Goal: Communication & Community: Share content

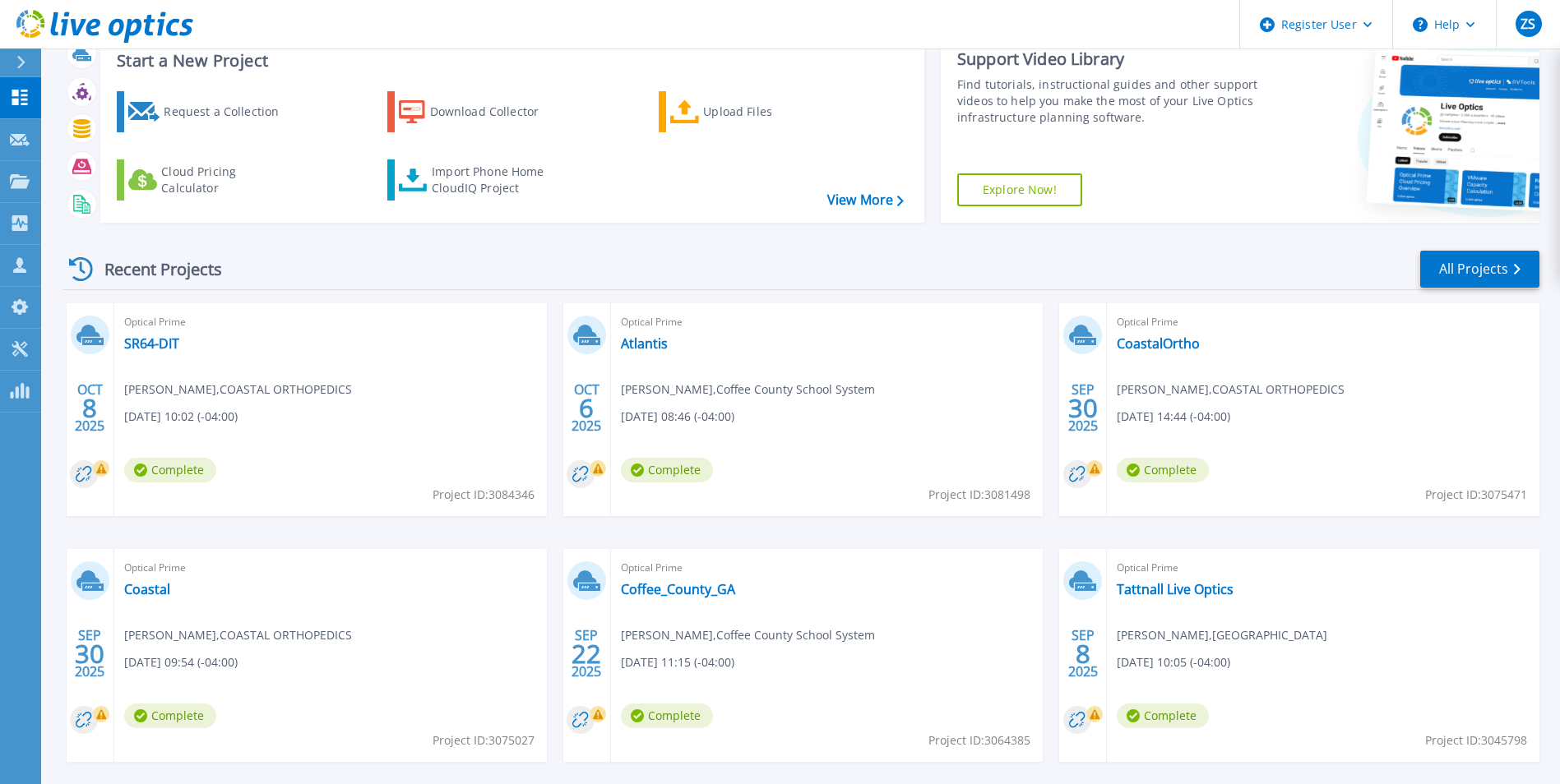
scroll to position [82, 0]
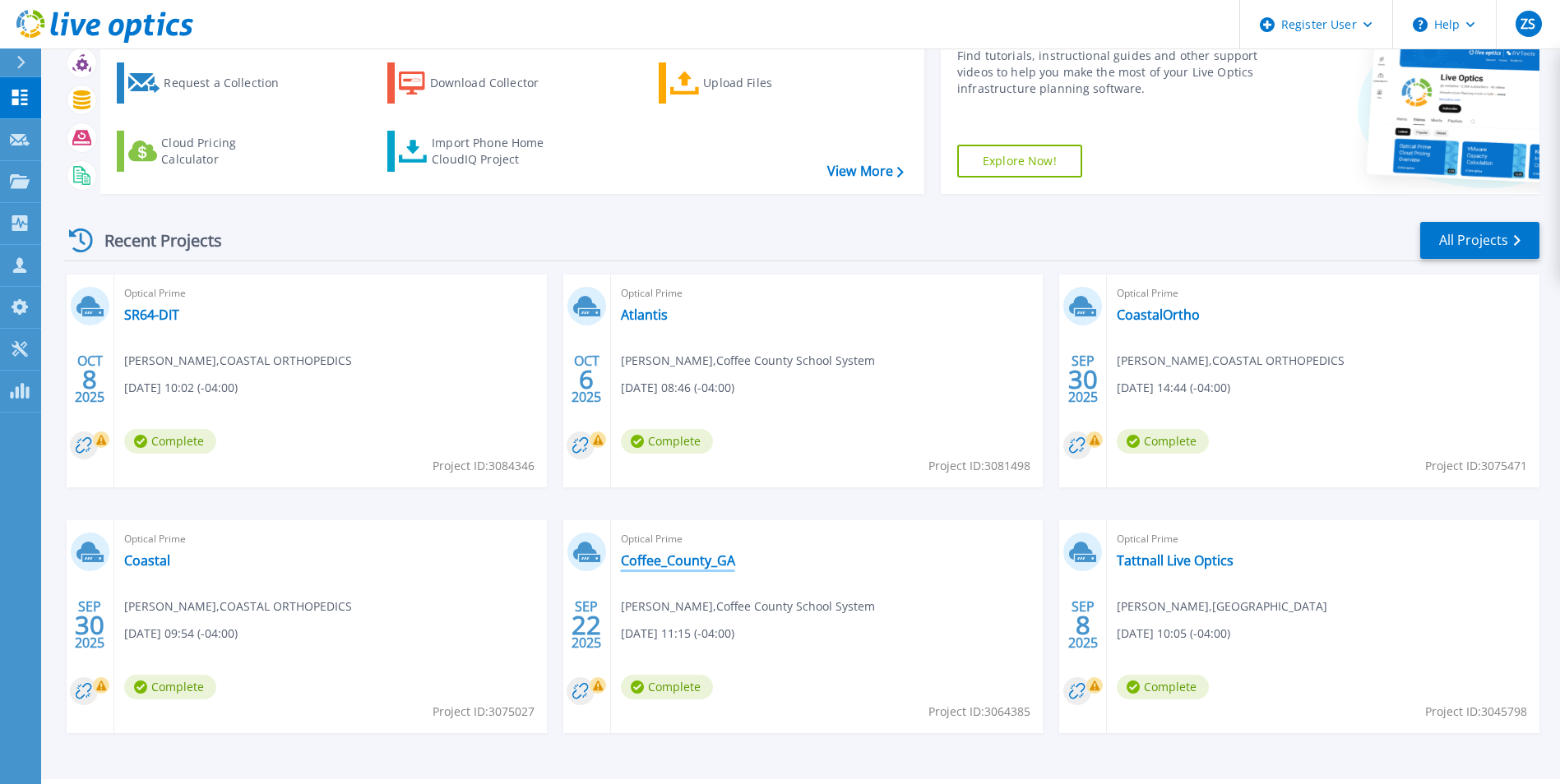
click at [637, 563] on link "Coffee_County_GA" at bounding box center [678, 561] width 114 height 16
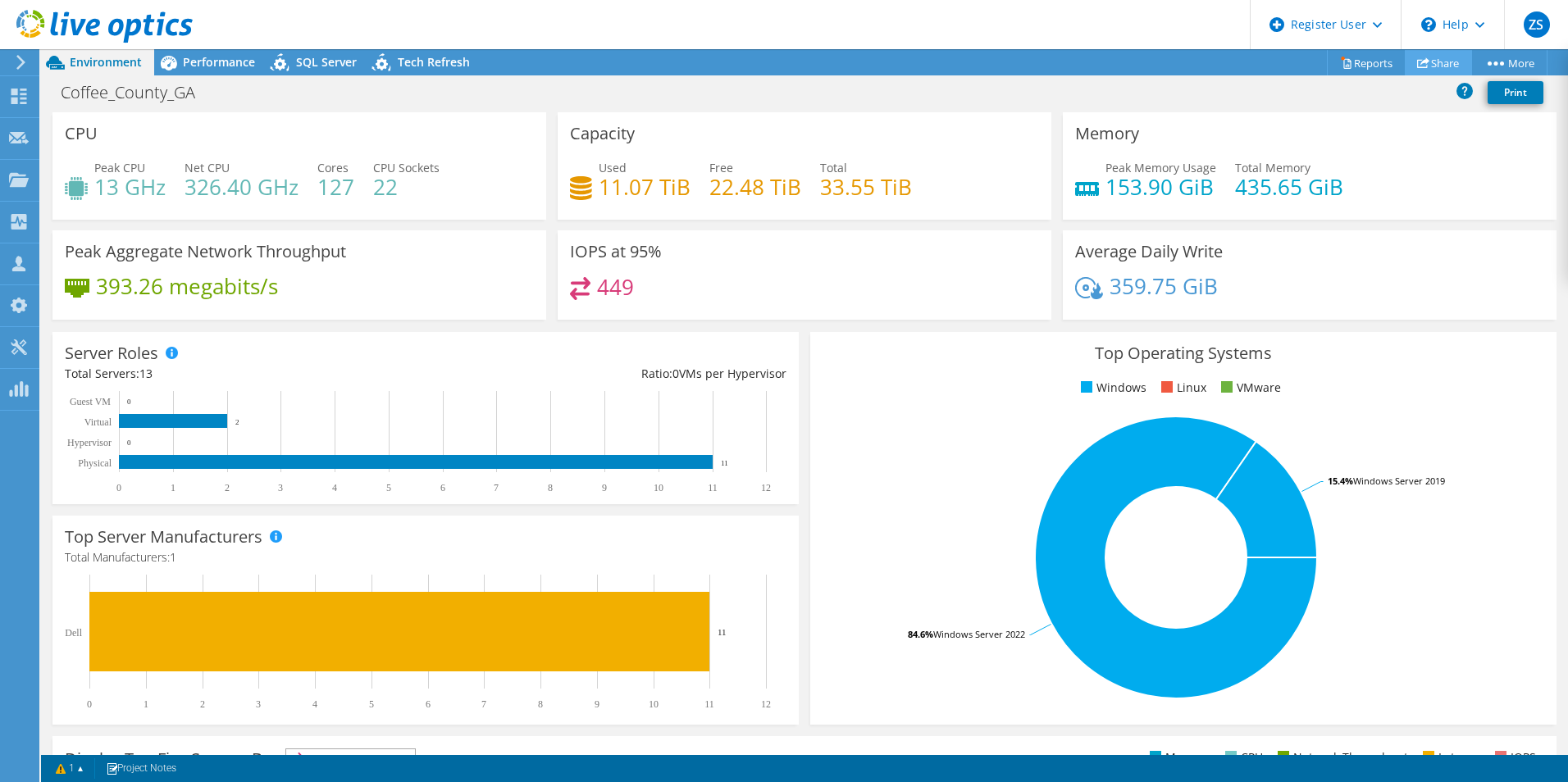
click at [1441, 62] on link "Share" at bounding box center [1437, 62] width 67 height 26
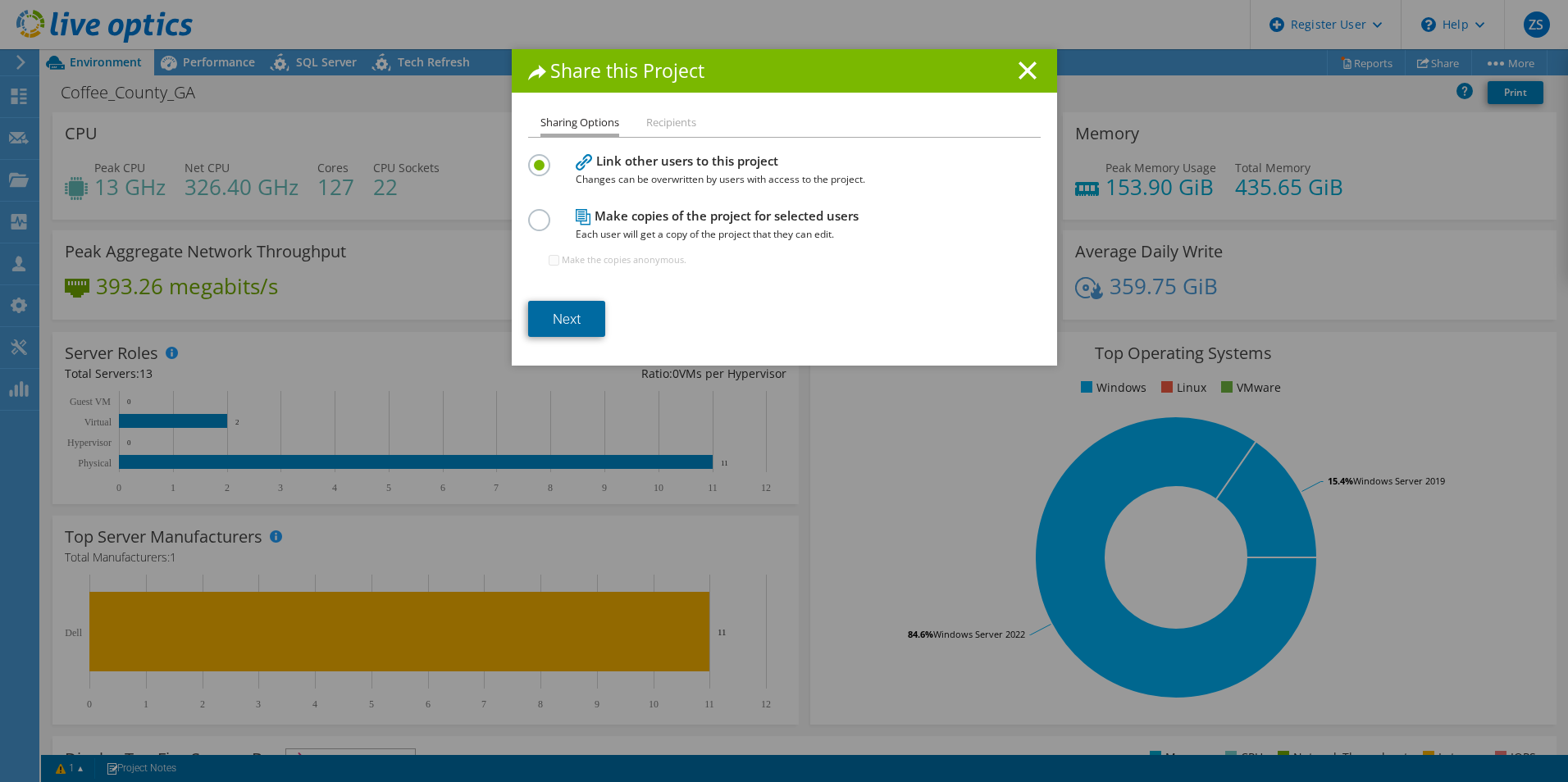
click at [566, 311] on link "Next" at bounding box center [566, 319] width 77 height 36
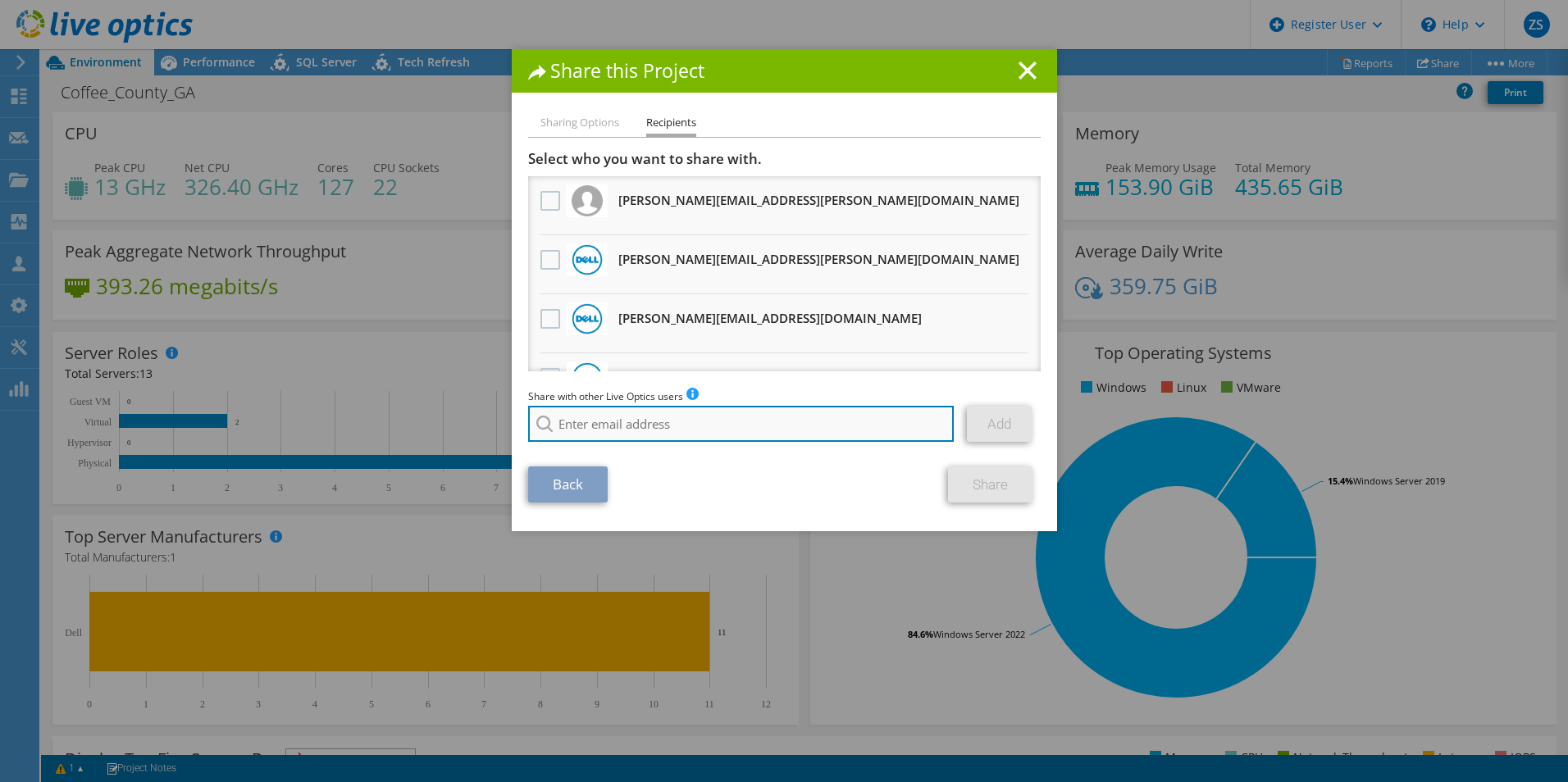
click at [704, 431] on input "search" at bounding box center [741, 424] width 426 height 36
type input "luz navarro"
drag, startPoint x: 626, startPoint y: 418, endPoint x: 522, endPoint y: 413, distance: 104.1
click at [528, 413] on input "luz navarro" at bounding box center [741, 424] width 426 height 36
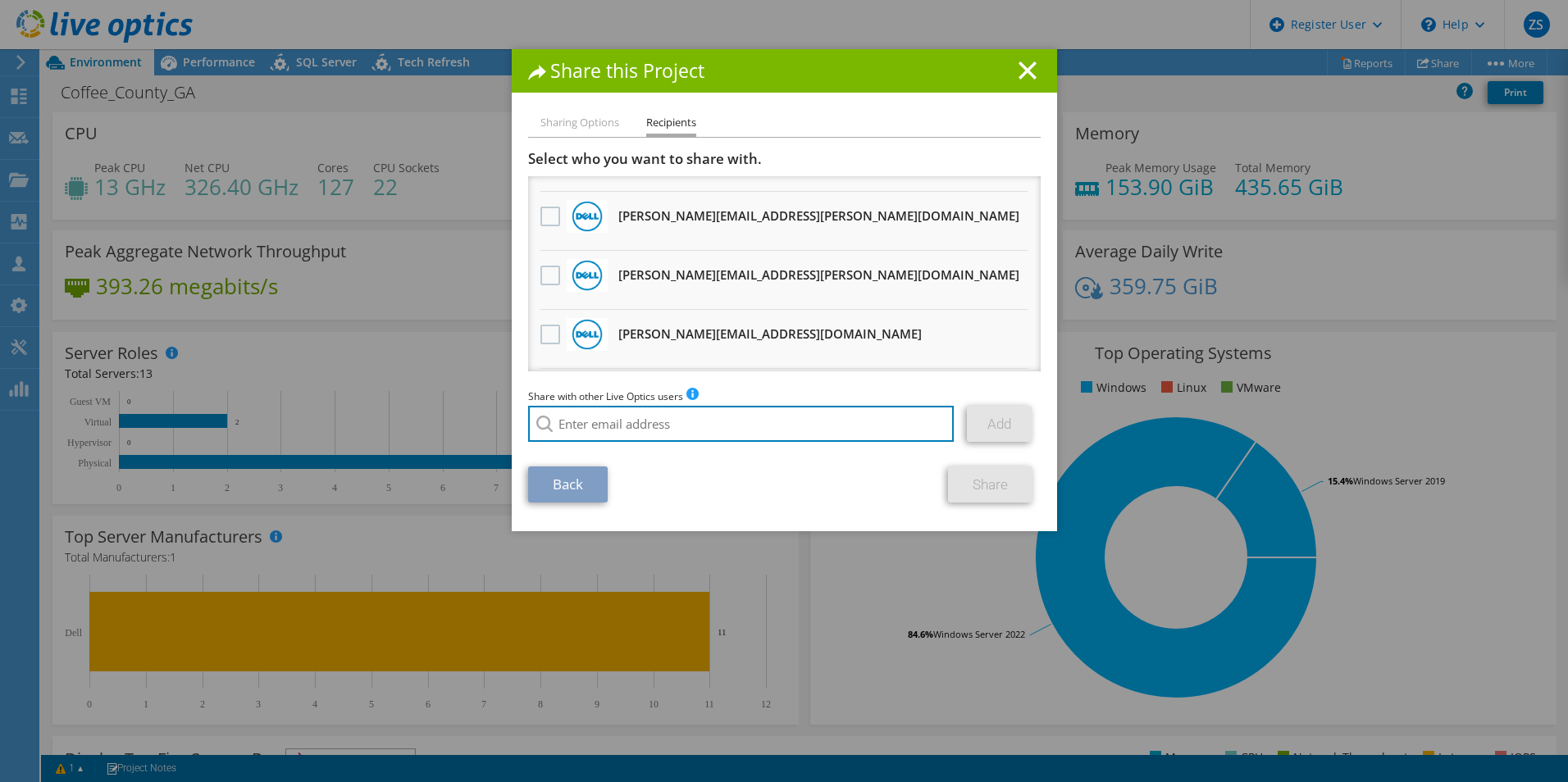
scroll to position [1399, 0]
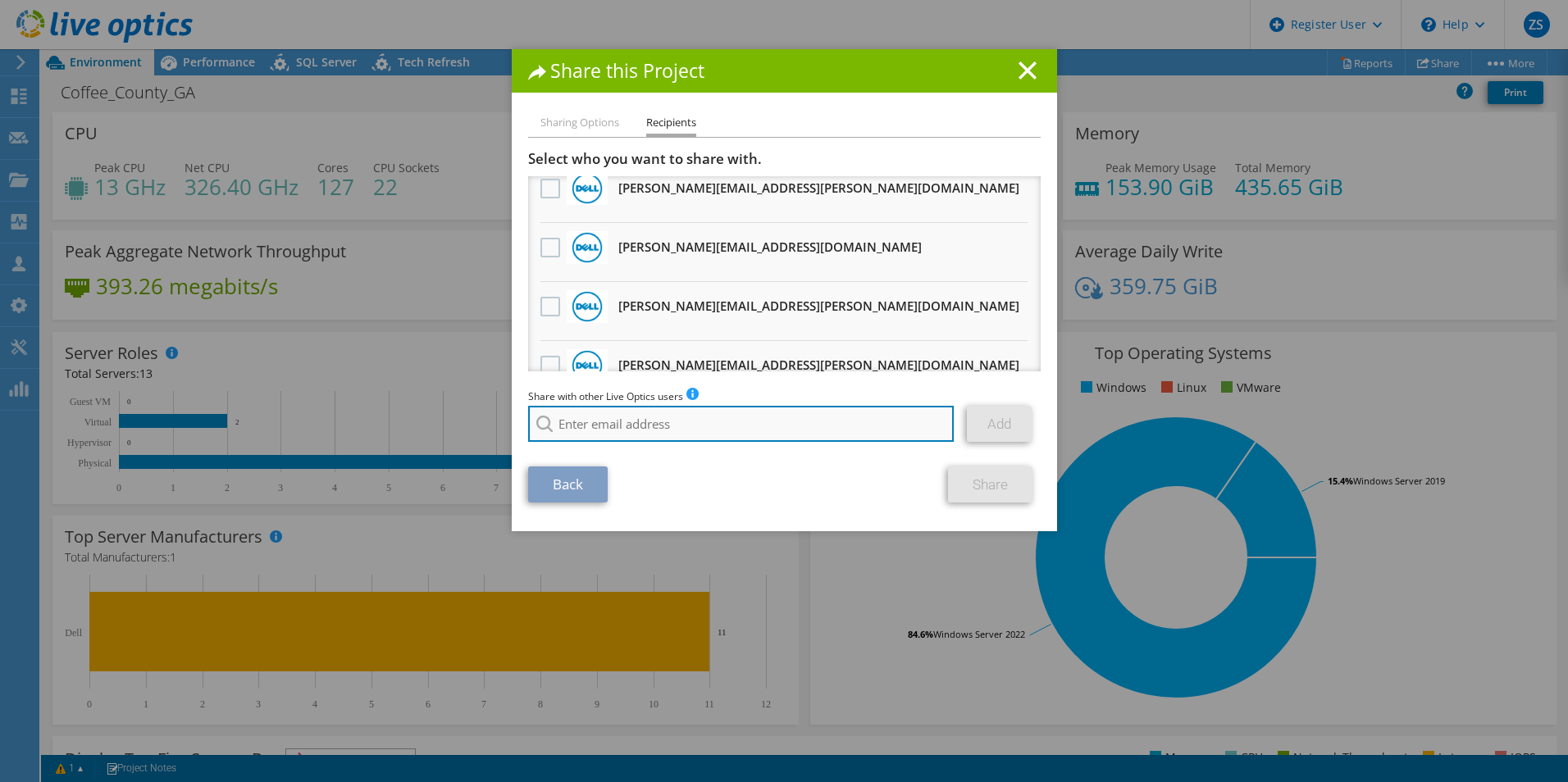
click at [629, 414] on input "search" at bounding box center [741, 424] width 426 height 36
paste input "[PERSON_NAME][EMAIL_ADDRESS][PERSON_NAME][DOMAIN_NAME]"
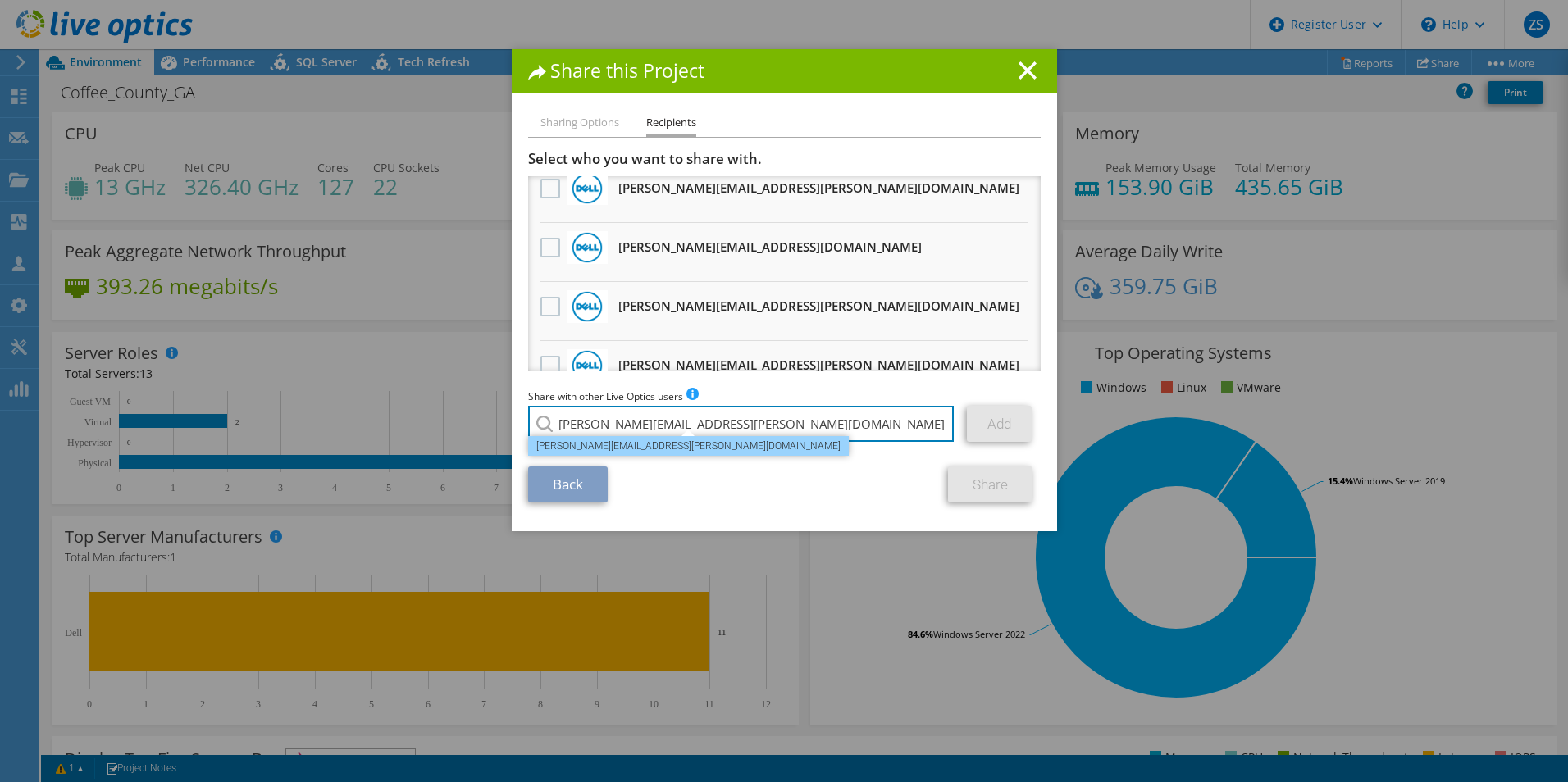
type input "[PERSON_NAME][EMAIL_ADDRESS][PERSON_NAME][DOMAIN_NAME]"
click at [653, 442] on li "[PERSON_NAME][EMAIL_ADDRESS][PERSON_NAME][DOMAIN_NAME]" at bounding box center [688, 446] width 321 height 20
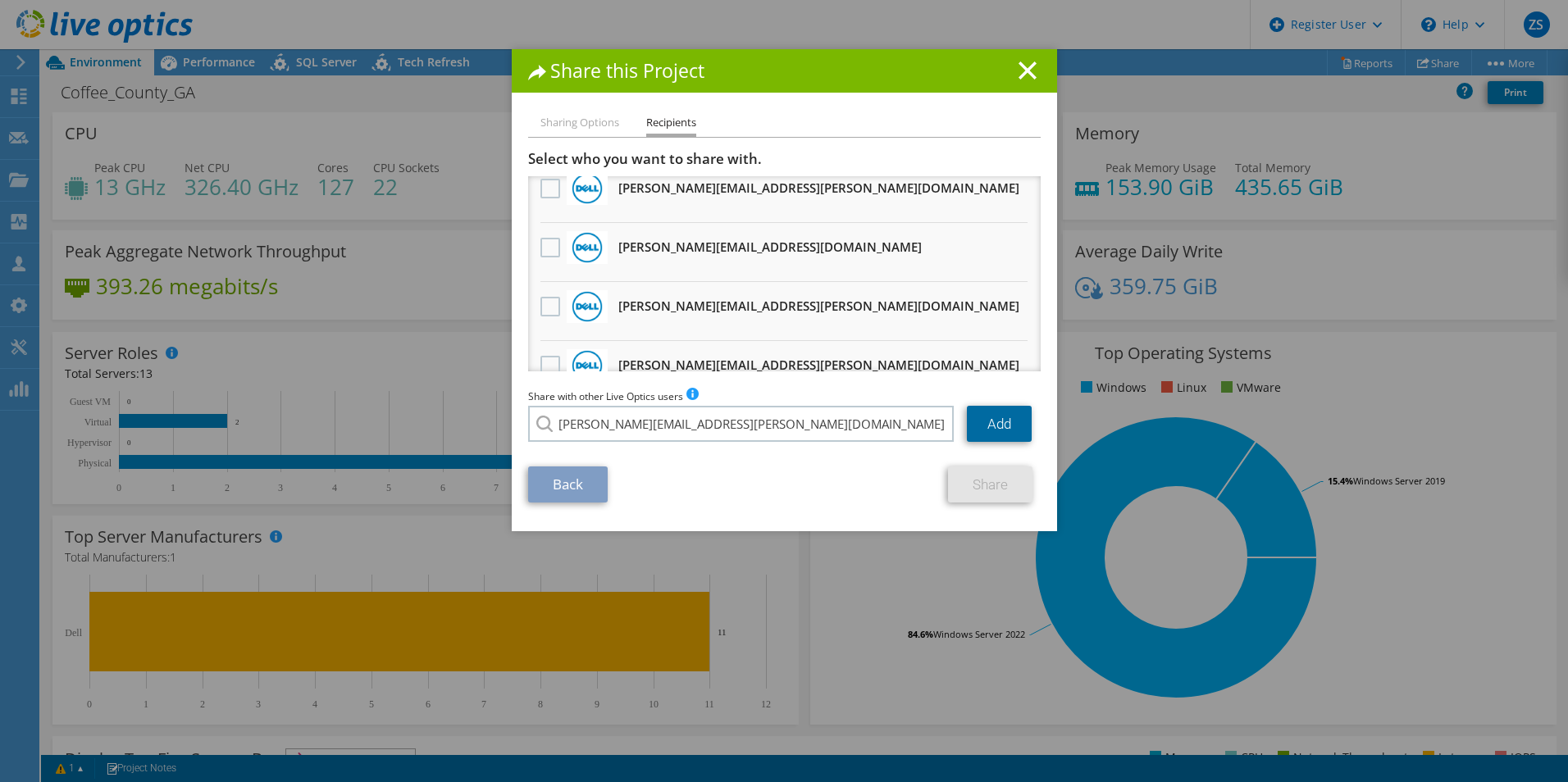
click at [989, 417] on link "Add" at bounding box center [998, 424] width 65 height 36
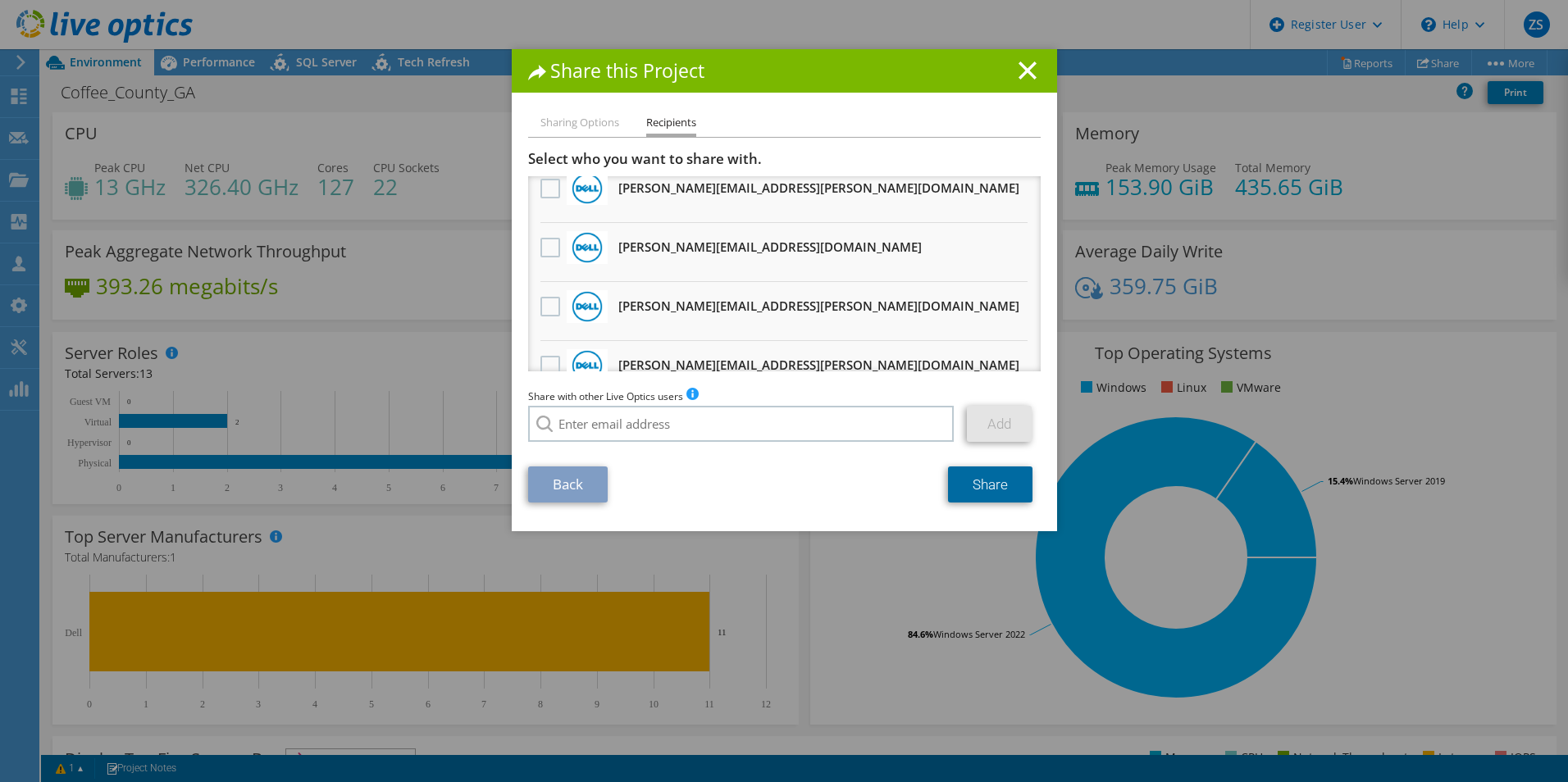
click at [995, 481] on link "Share" at bounding box center [989, 484] width 85 height 36
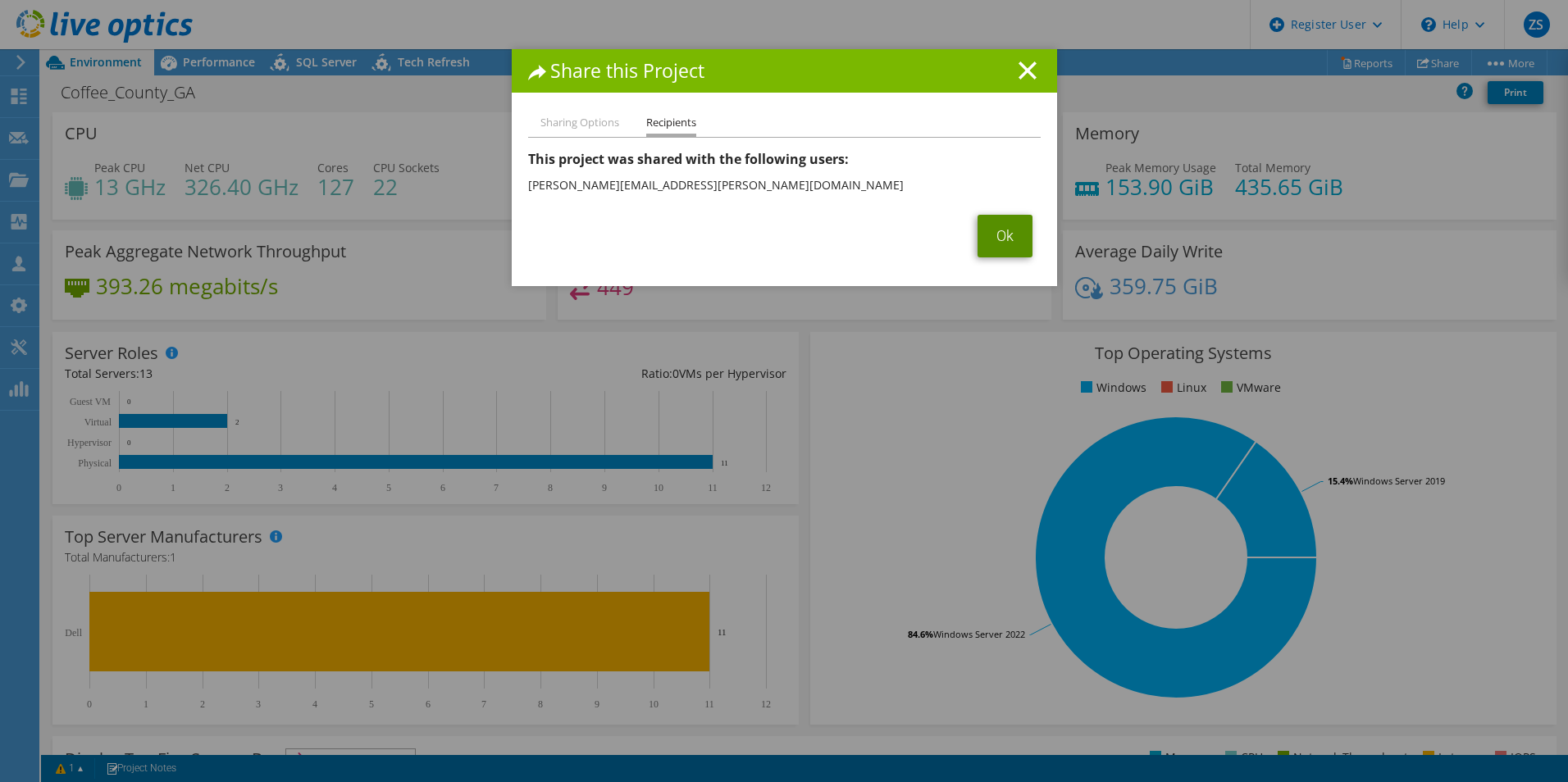
click at [989, 242] on link "Ok" at bounding box center [1005, 236] width 55 height 43
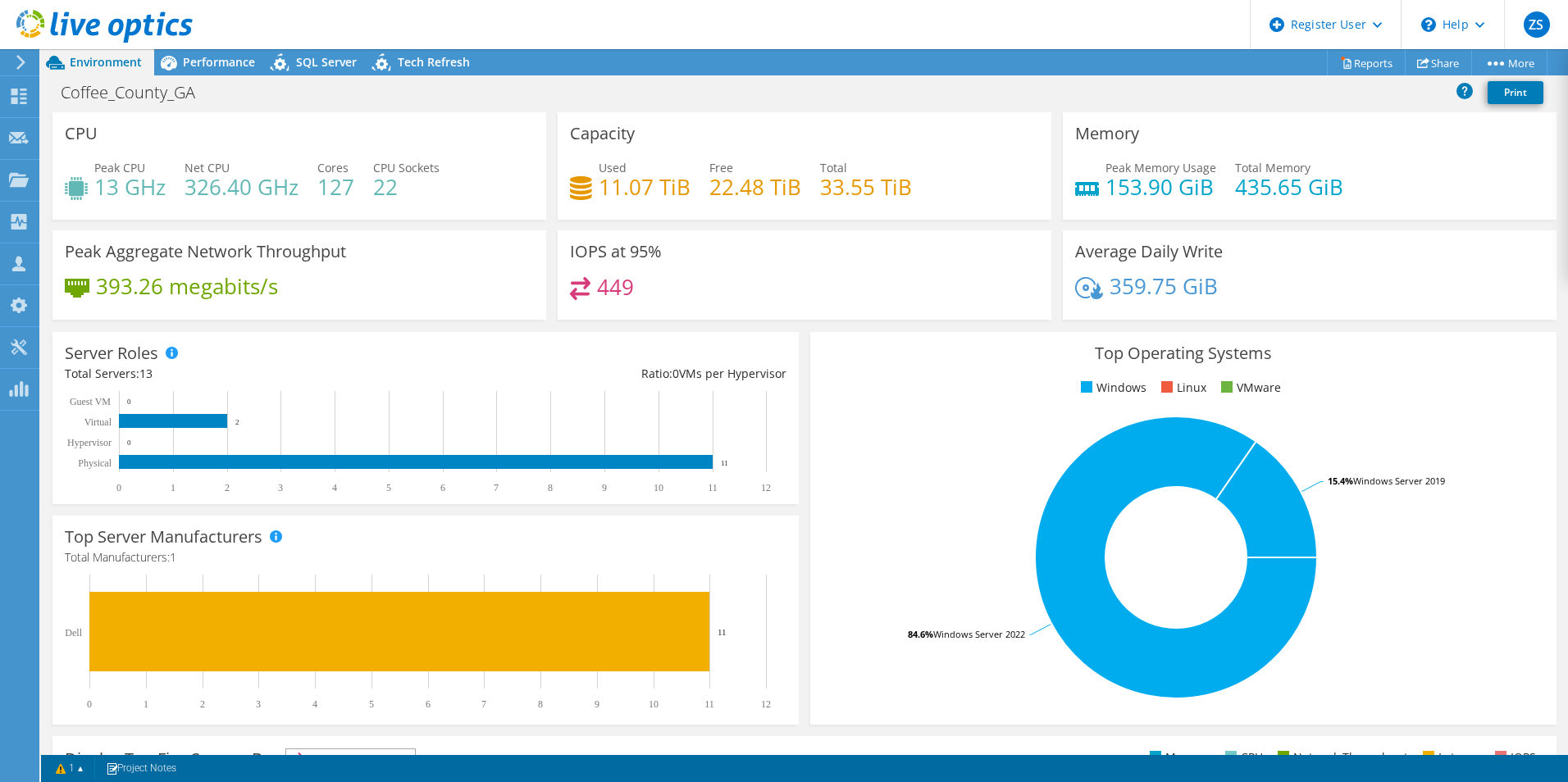
click at [111, 26] on use at bounding box center [104, 26] width 177 height 33
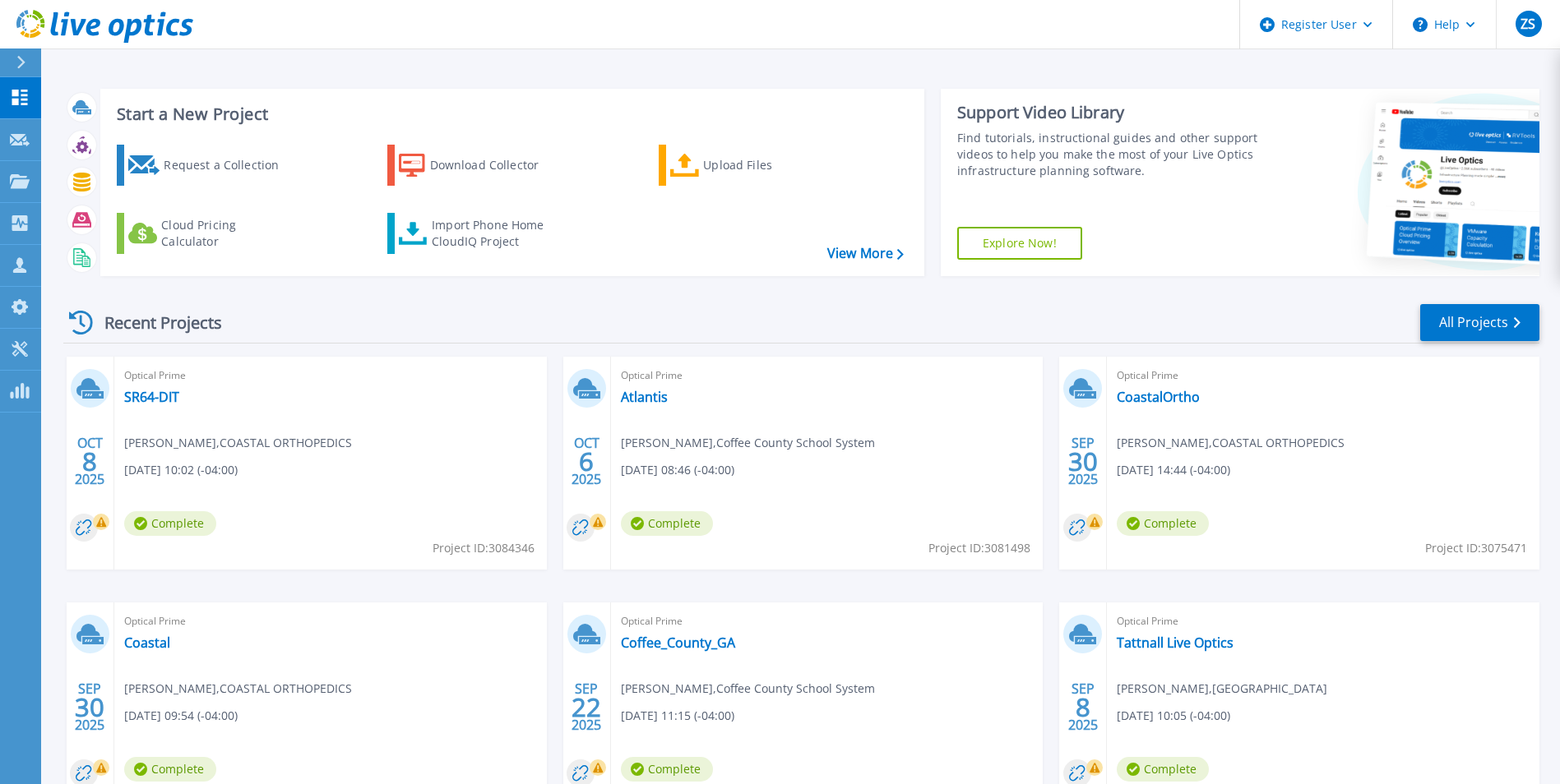
scroll to position [82, 0]
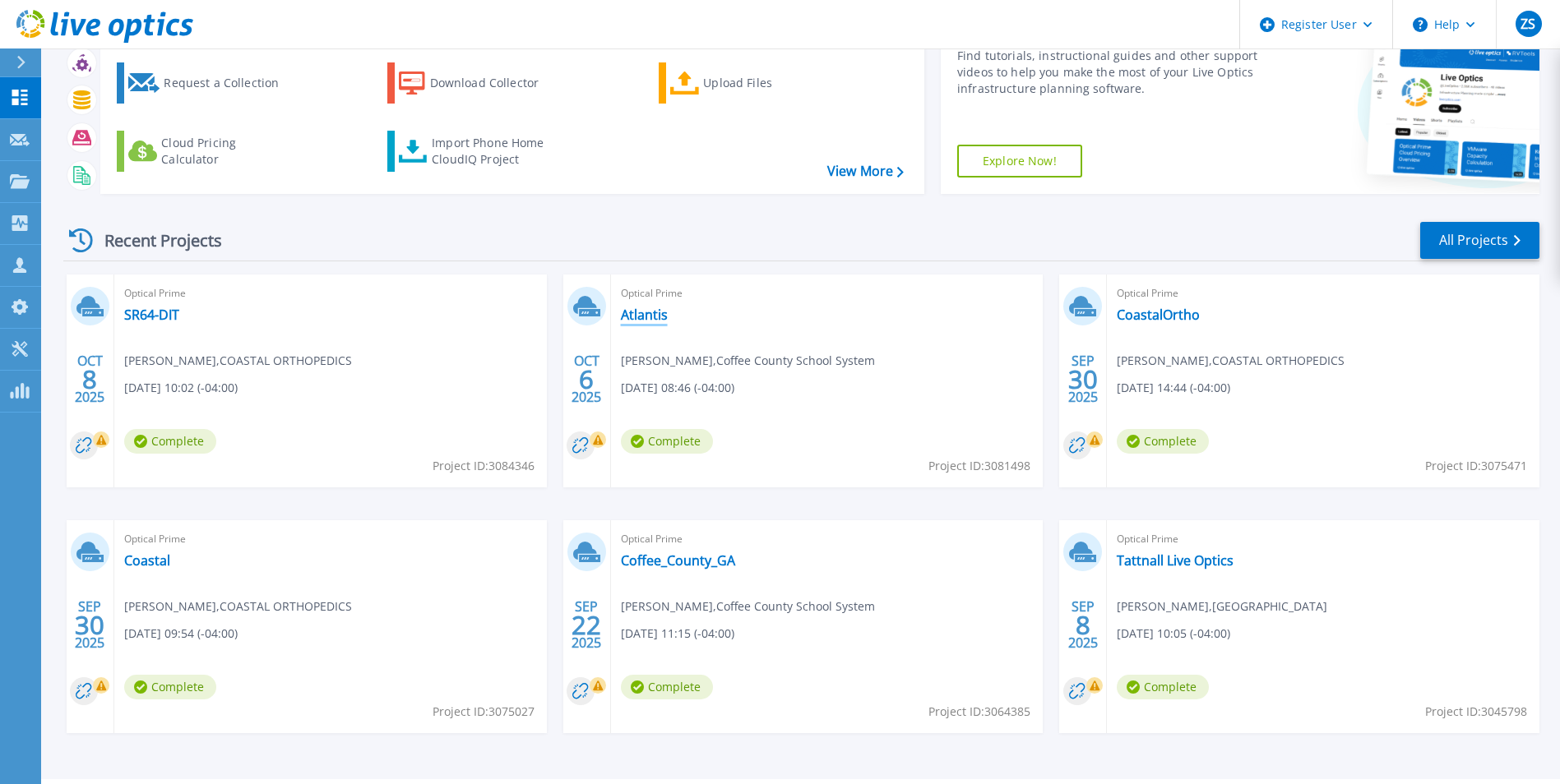
click at [647, 316] on link "Atlantis" at bounding box center [644, 315] width 46 height 16
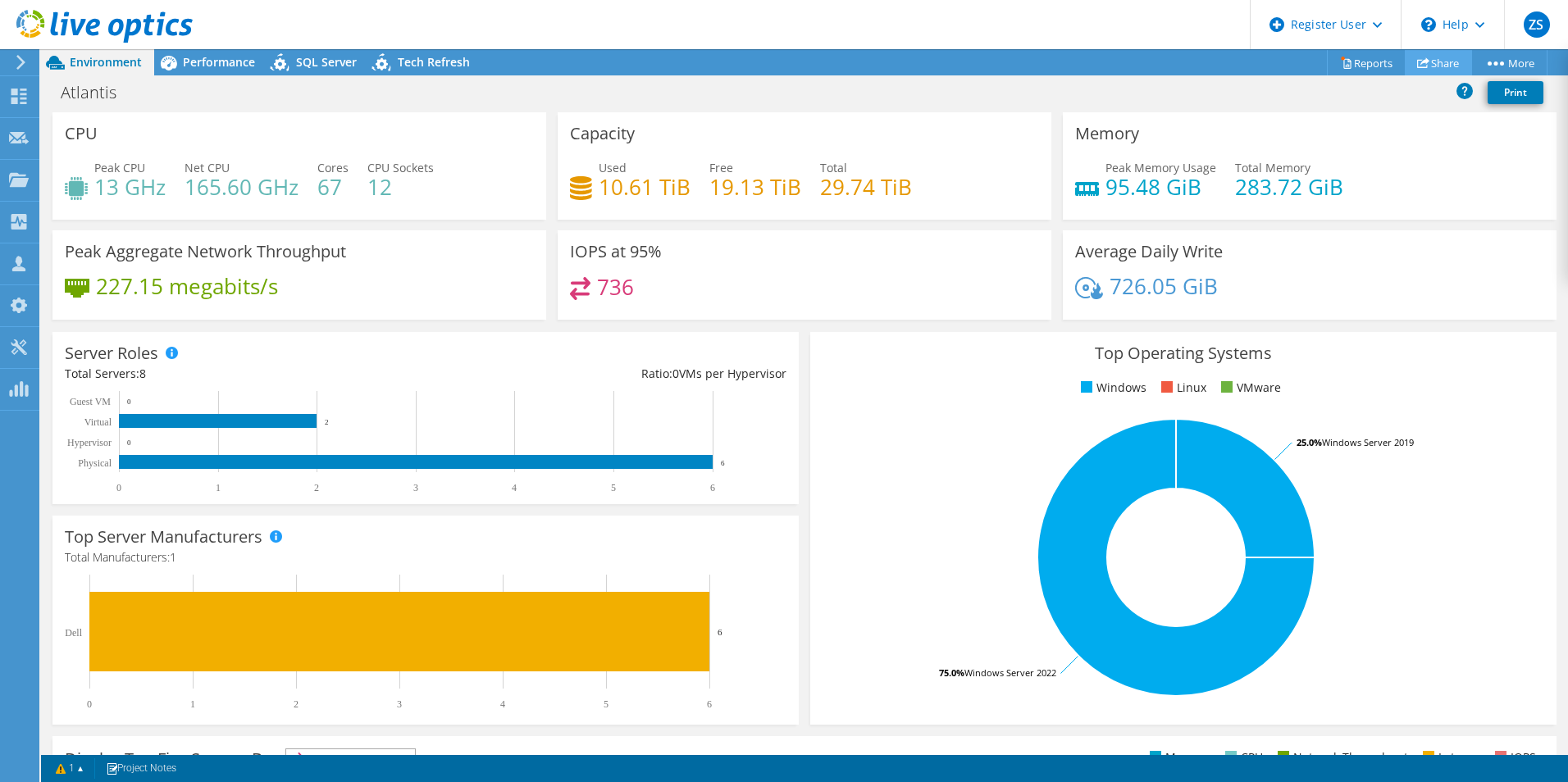
click at [1433, 66] on link "Share" at bounding box center [1437, 62] width 67 height 26
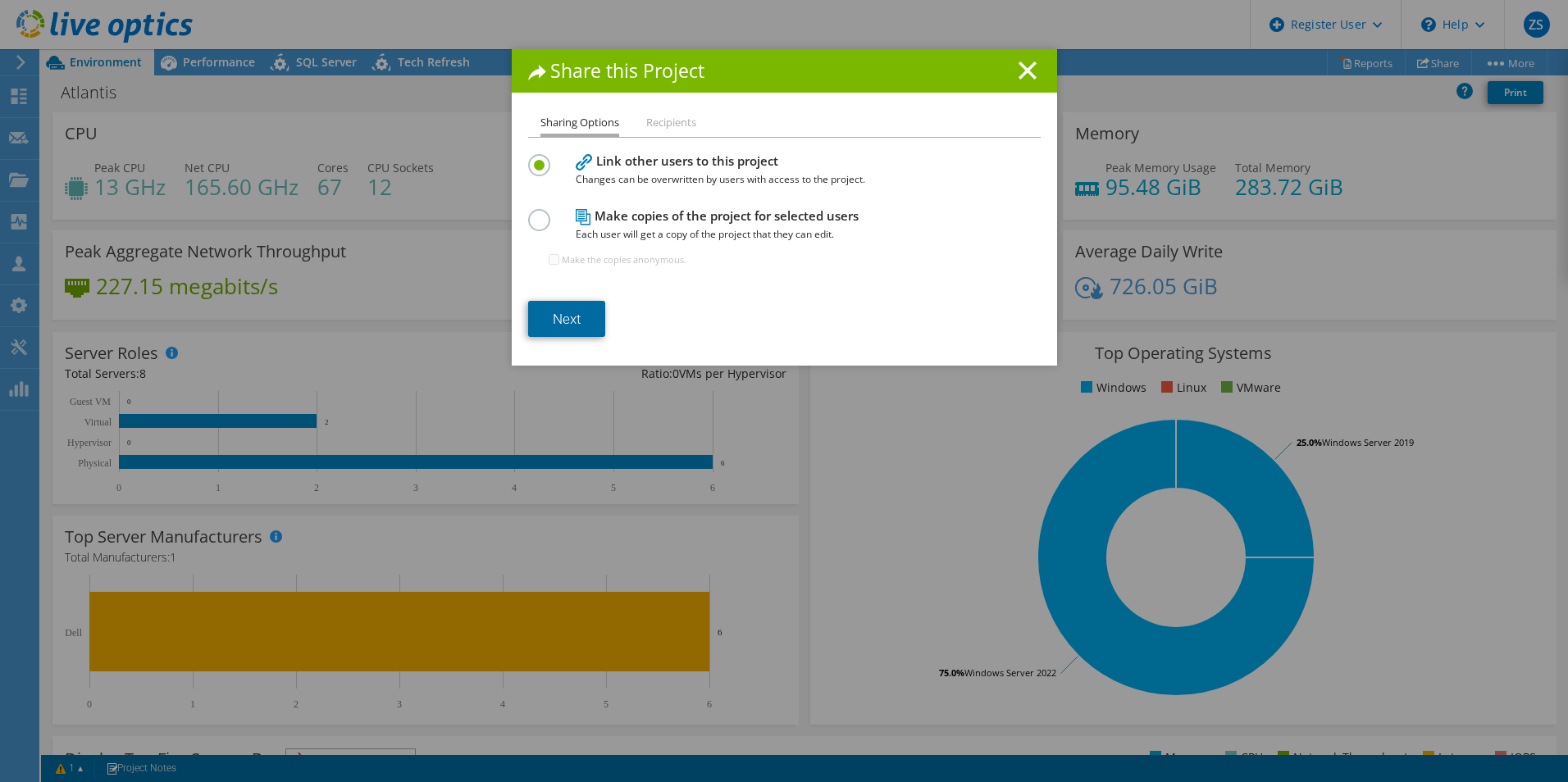
click at [566, 315] on link "Next" at bounding box center [566, 319] width 77 height 36
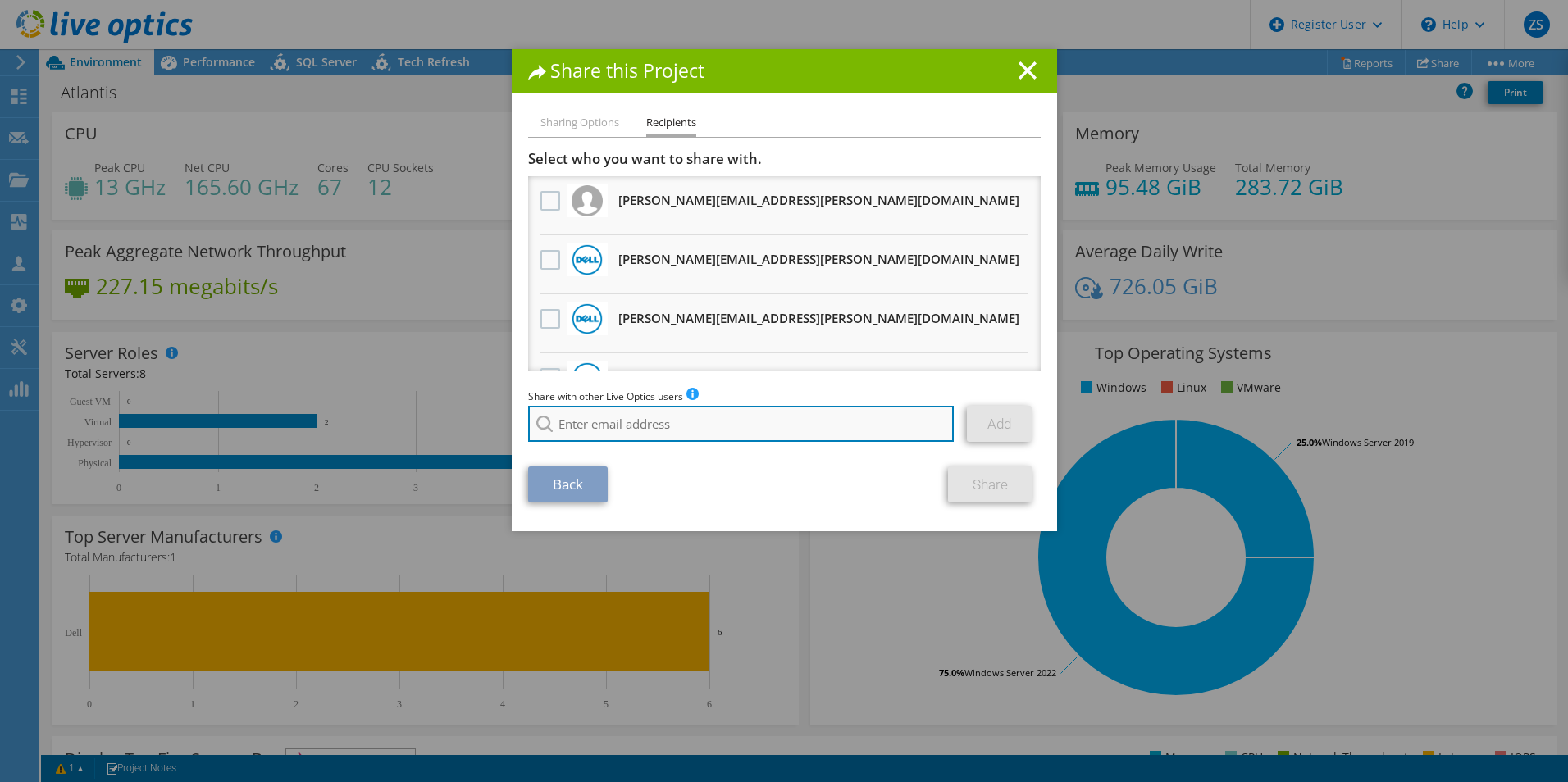
click at [638, 429] on input "search" at bounding box center [741, 424] width 426 height 36
paste input "Luz.Navarro@Dell.com"
type input "Luz.Navarro@Dell.com"
click at [608, 446] on li "Luz.Navarro@Dell.com" at bounding box center [688, 446] width 321 height 20
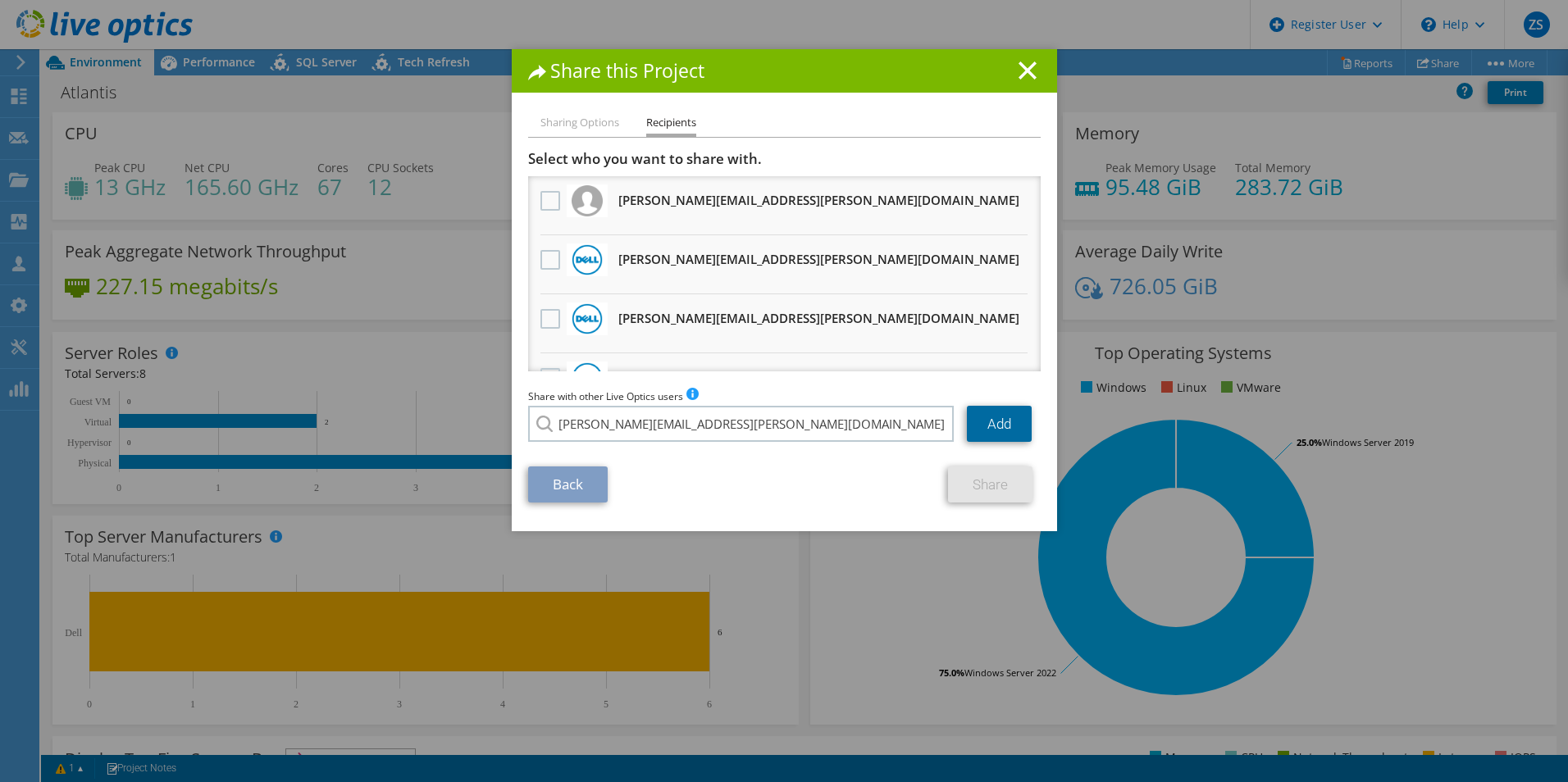
click at [1002, 416] on link "Add" at bounding box center [998, 424] width 65 height 36
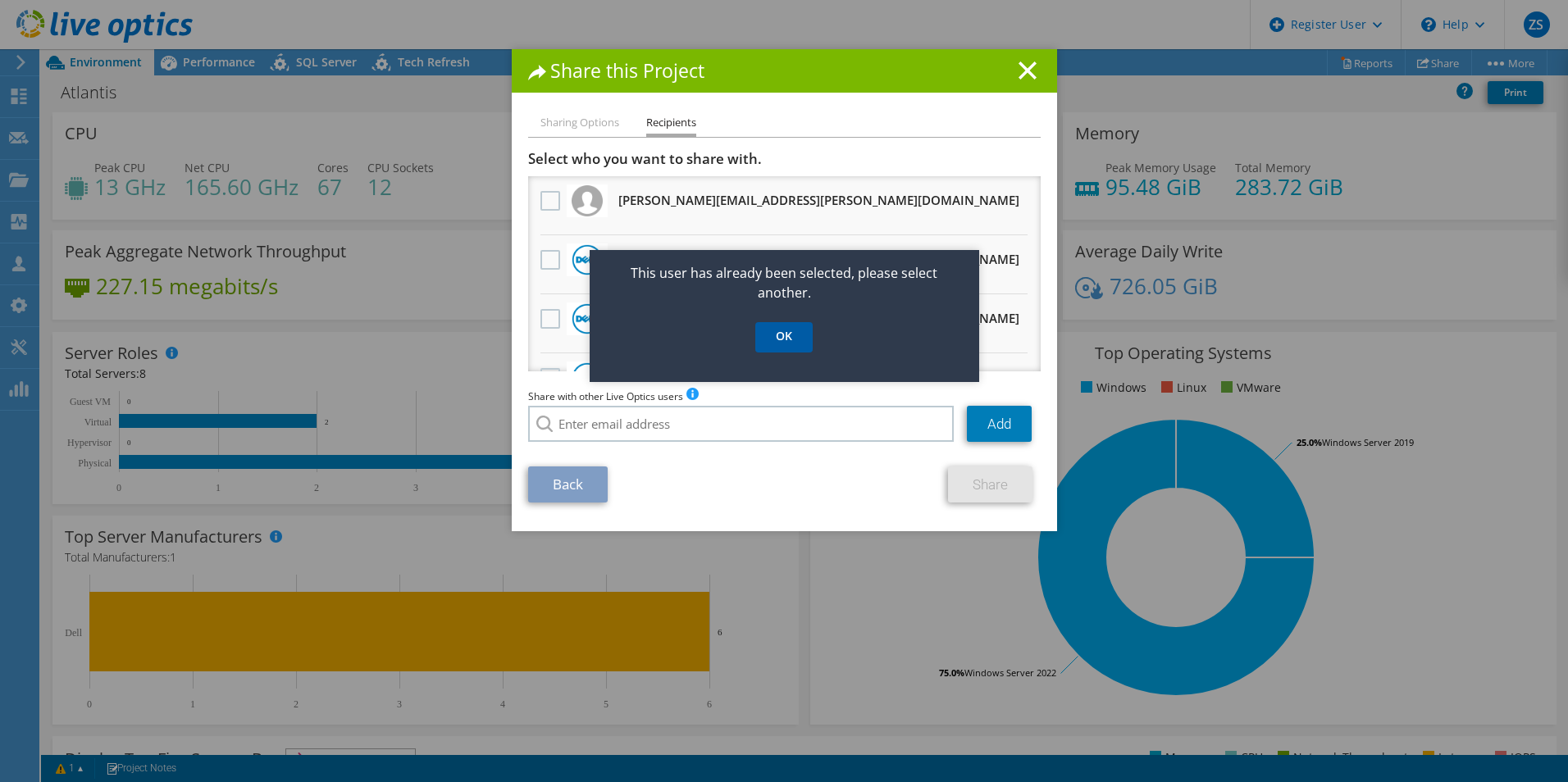
click at [808, 342] on link "OK" at bounding box center [784, 337] width 57 height 30
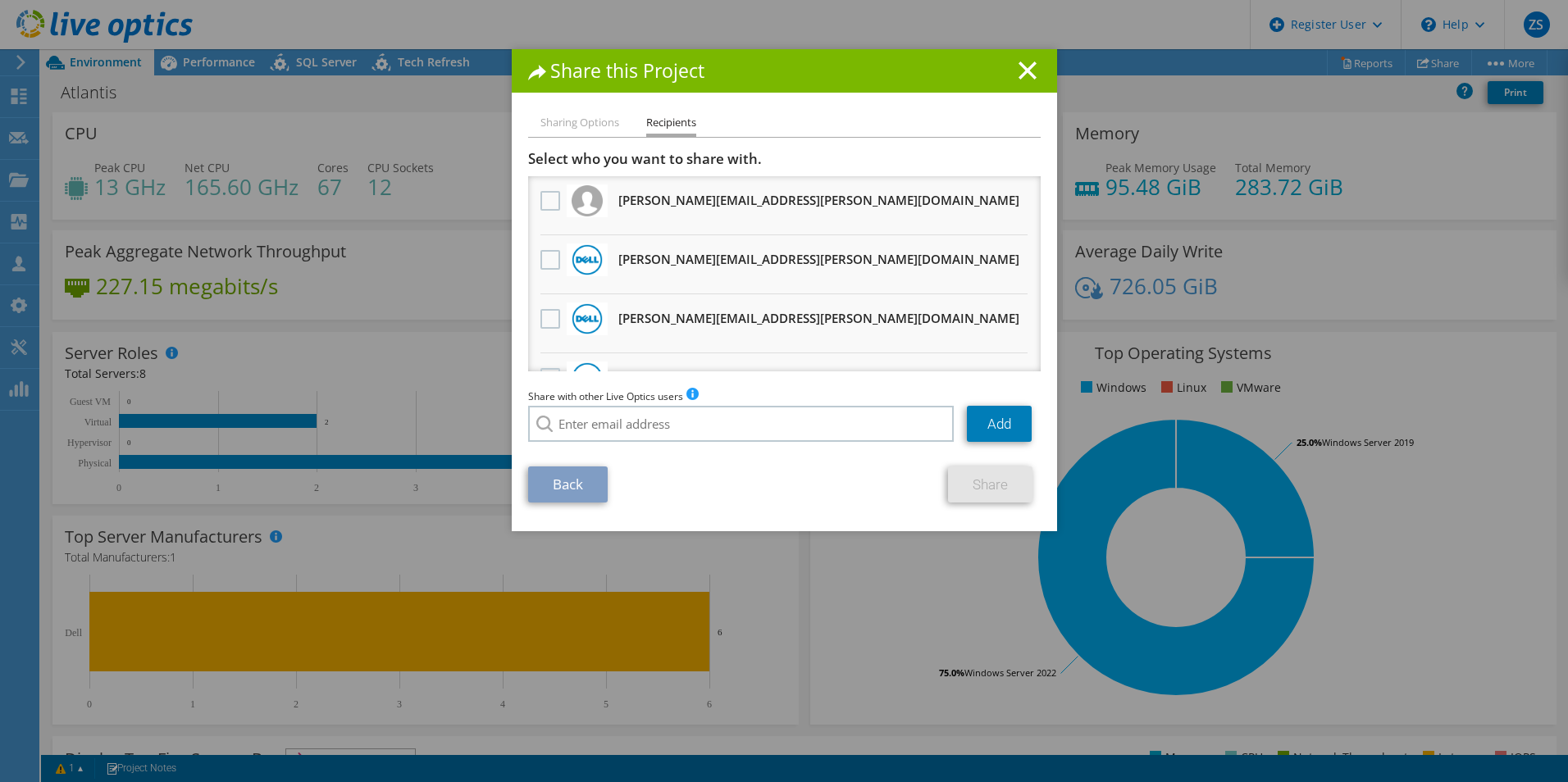
click at [995, 485] on link "Share" at bounding box center [989, 484] width 85 height 36
click at [1026, 64] on line at bounding box center [1027, 70] width 16 height 16
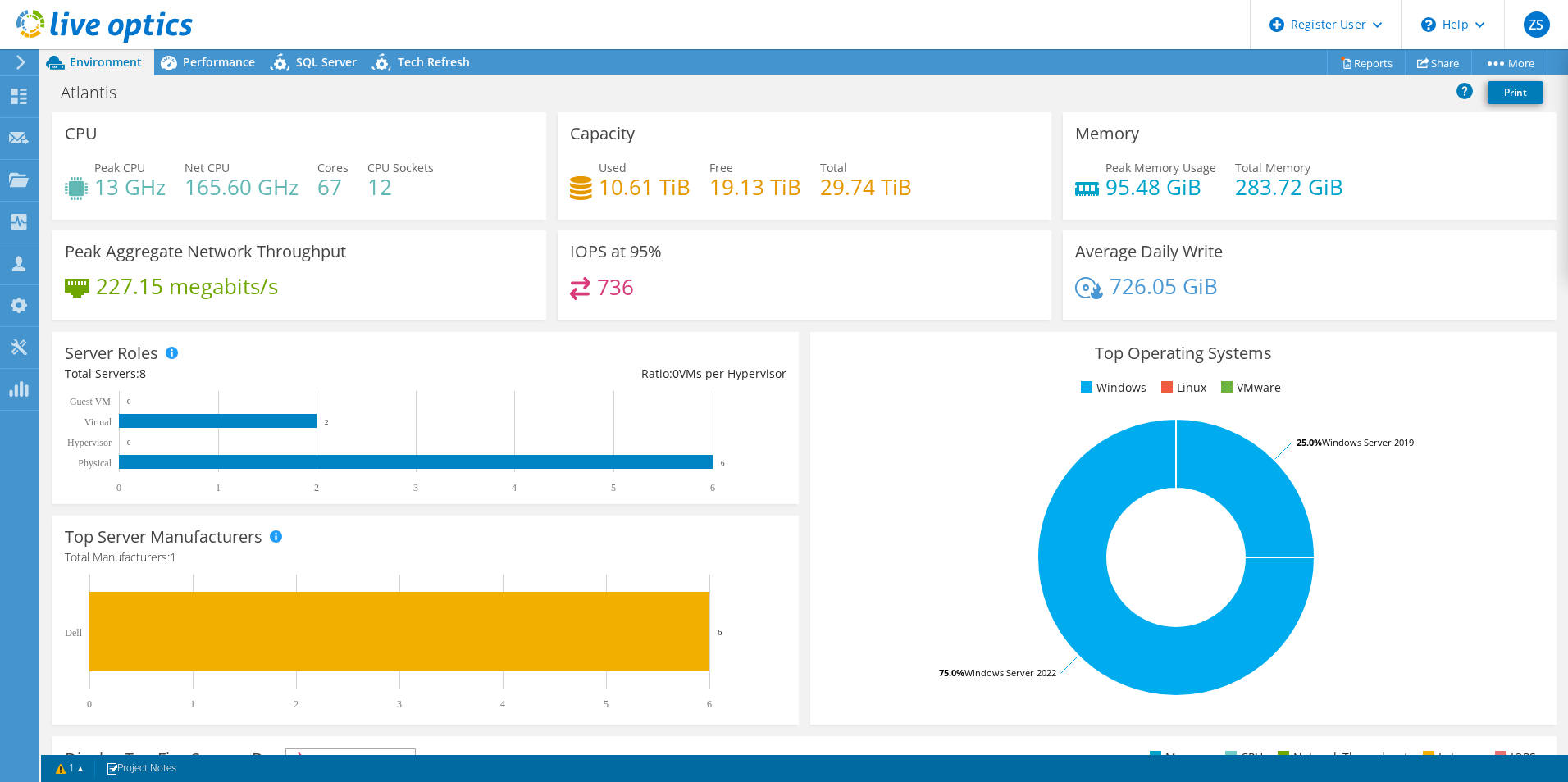
click at [45, 15] on icon at bounding box center [104, 27] width 177 height 34
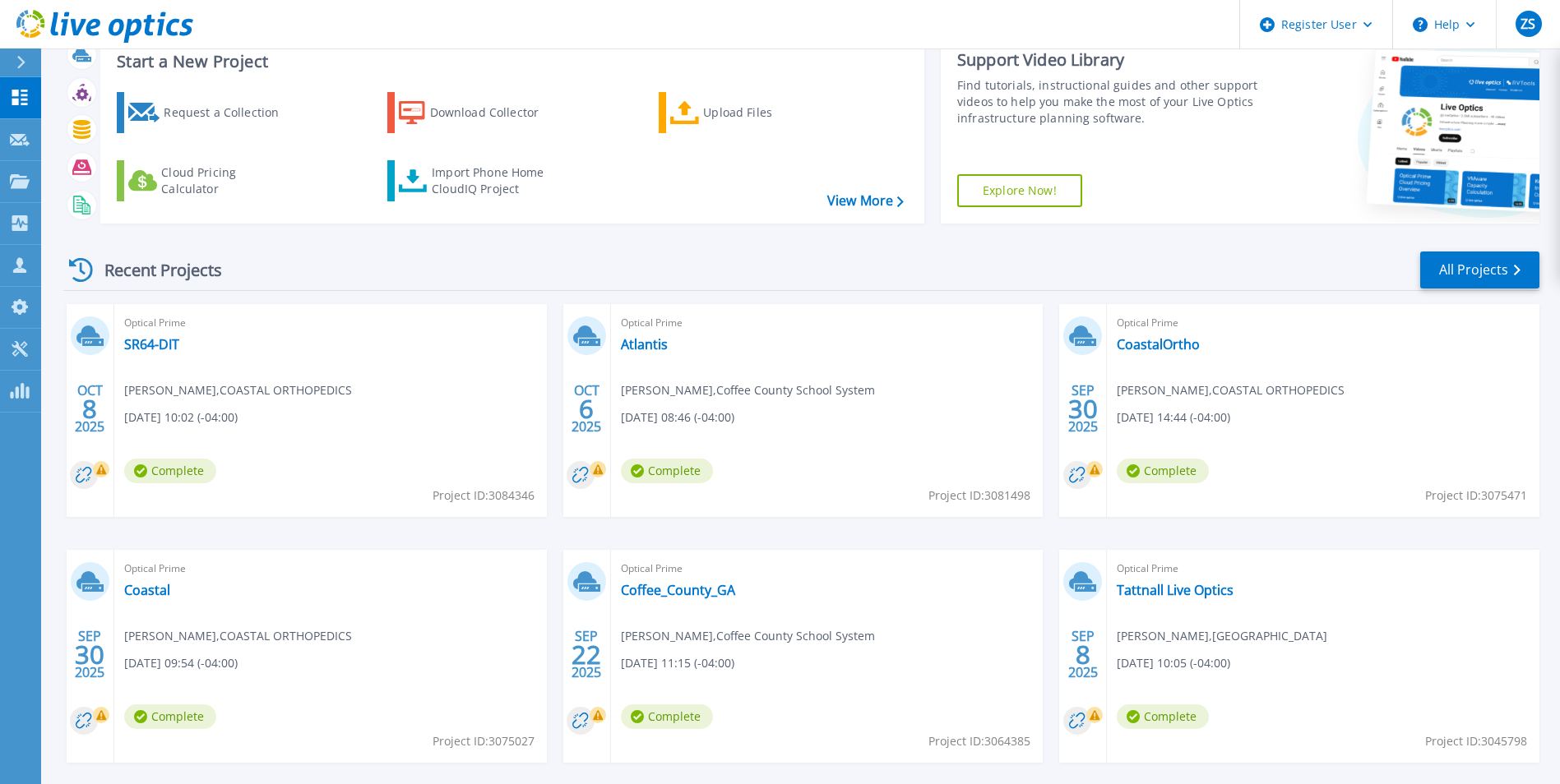
scroll to position [82, 0]
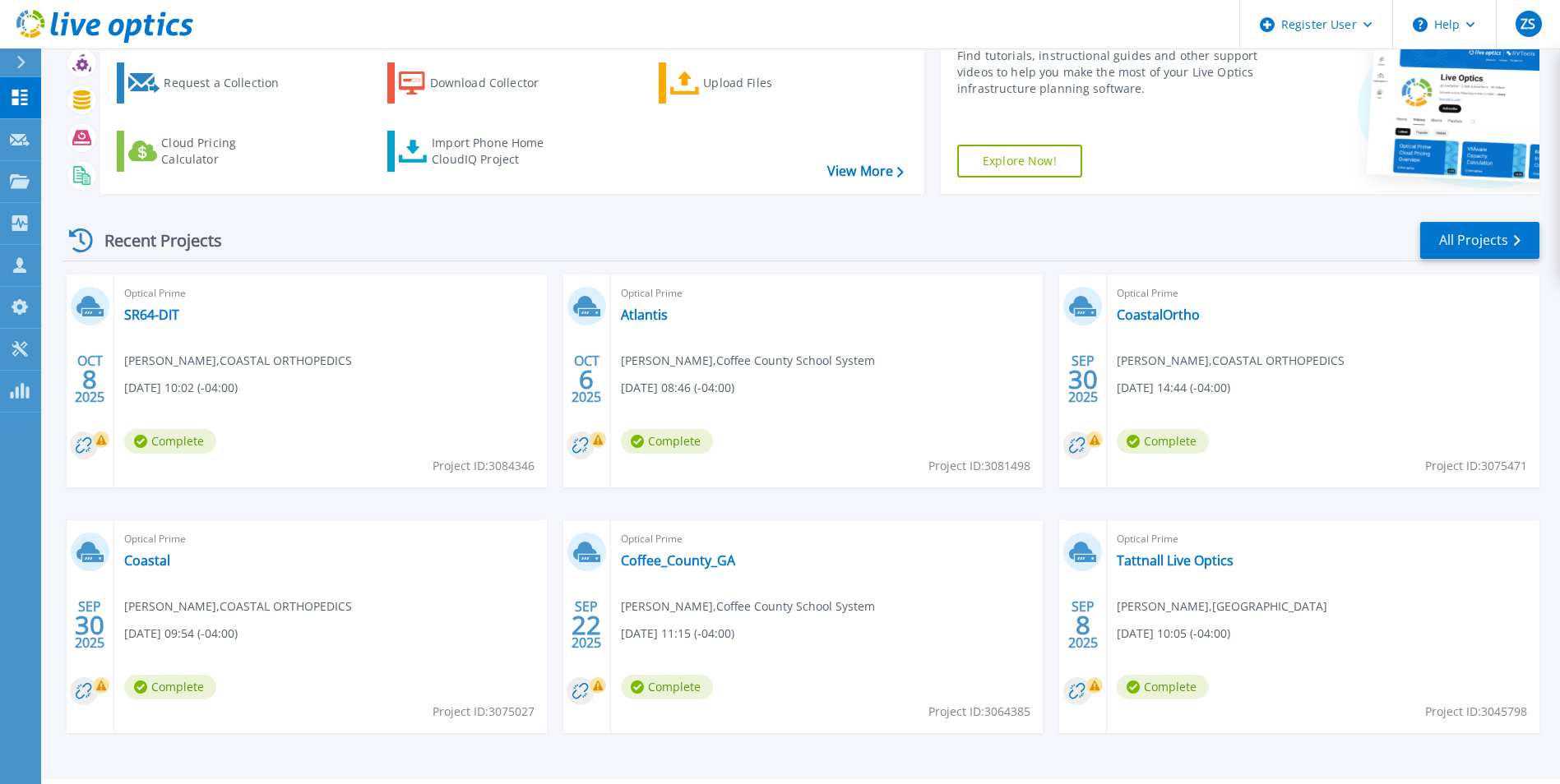
click at [693, 569] on div "Optical Prime Coffee_County_GA [PERSON_NAME] , Coffee County School System [DAT…" at bounding box center [827, 627] width 433 height 213
click at [693, 561] on link "Coffee_County_GA" at bounding box center [678, 561] width 114 height 16
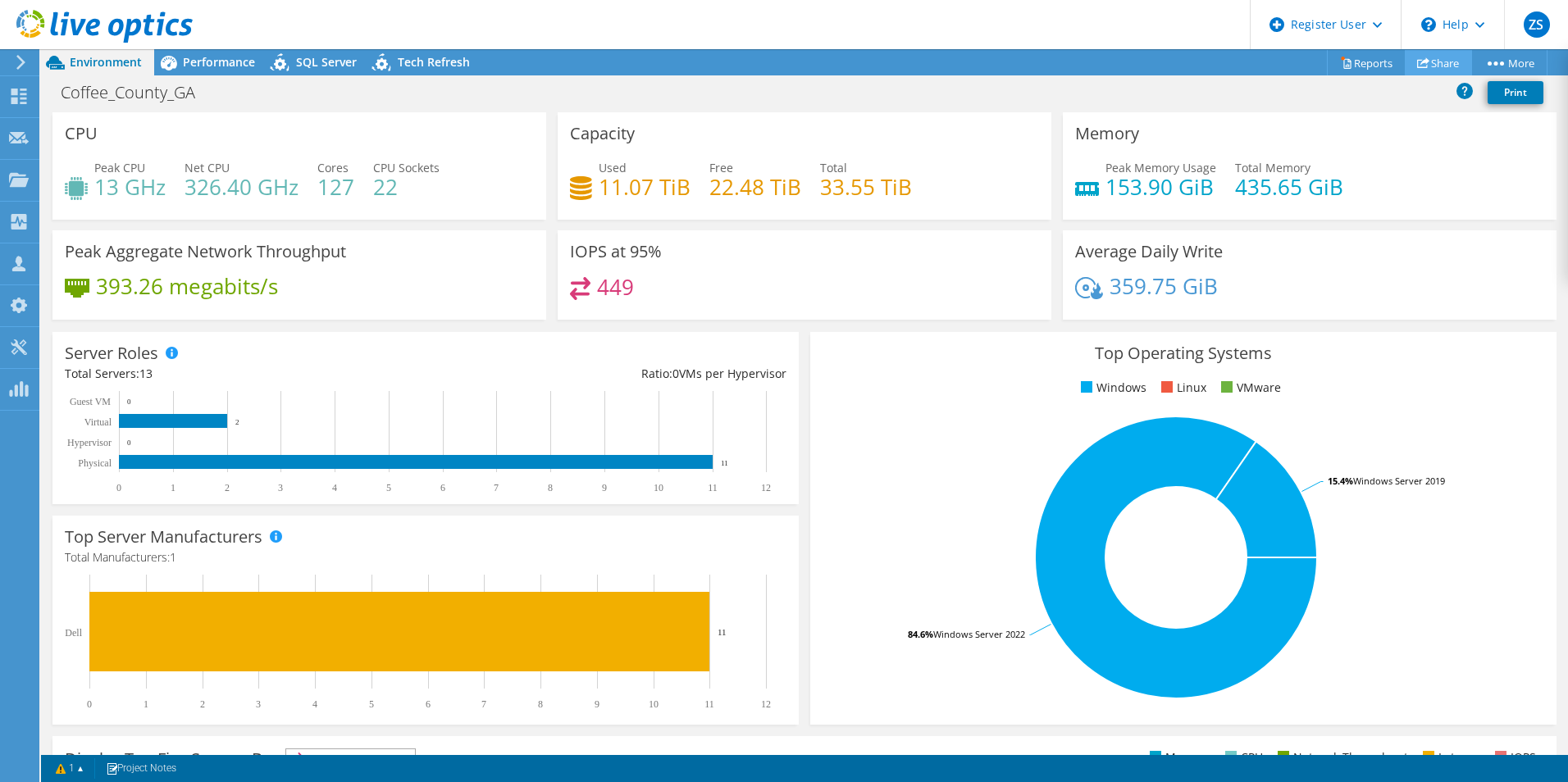
click at [1455, 70] on link "Share" at bounding box center [1437, 62] width 67 height 26
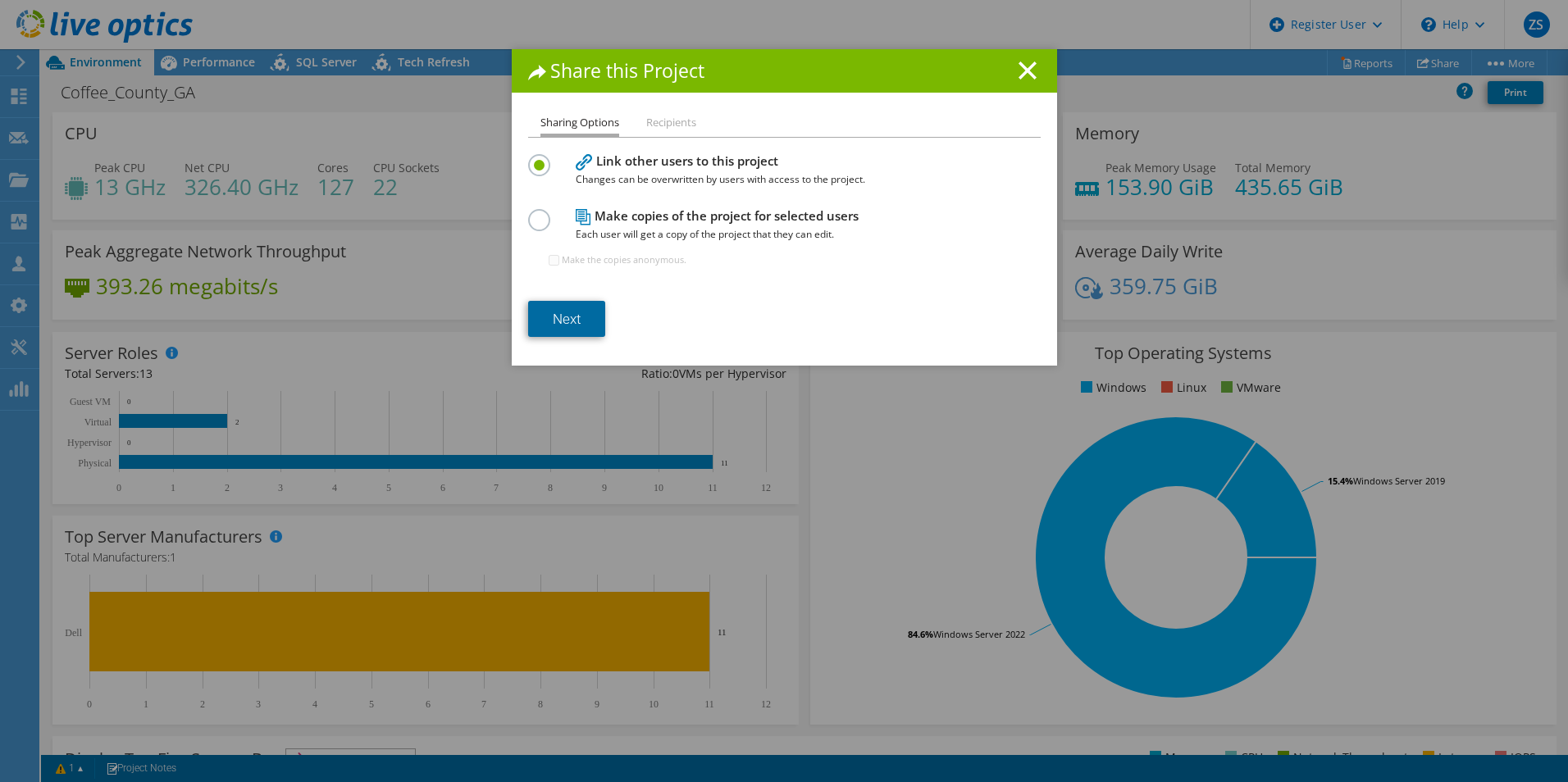
click at [582, 322] on link "Next" at bounding box center [566, 319] width 77 height 36
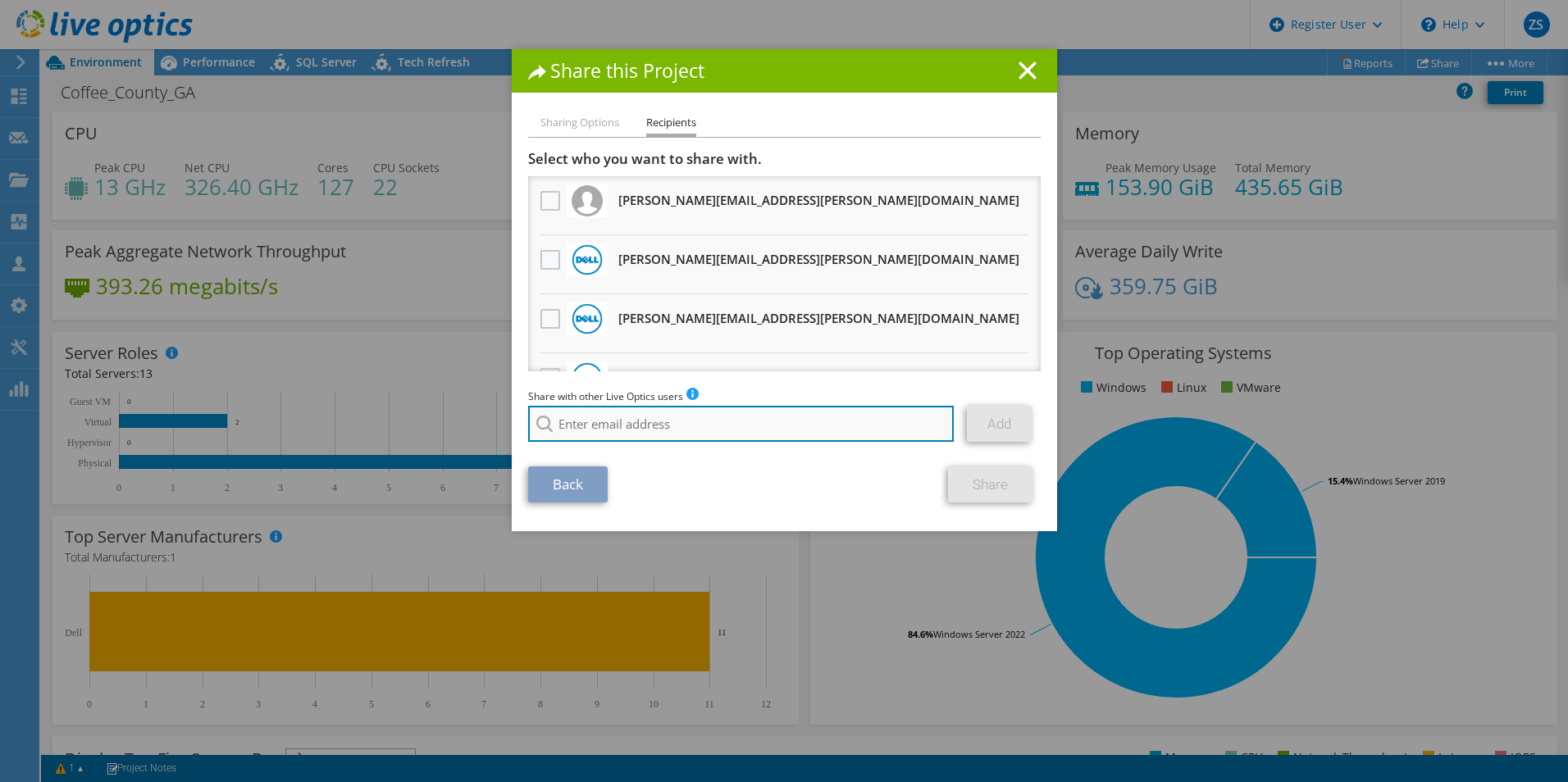
click at [653, 418] on input "search" at bounding box center [741, 424] width 426 height 36
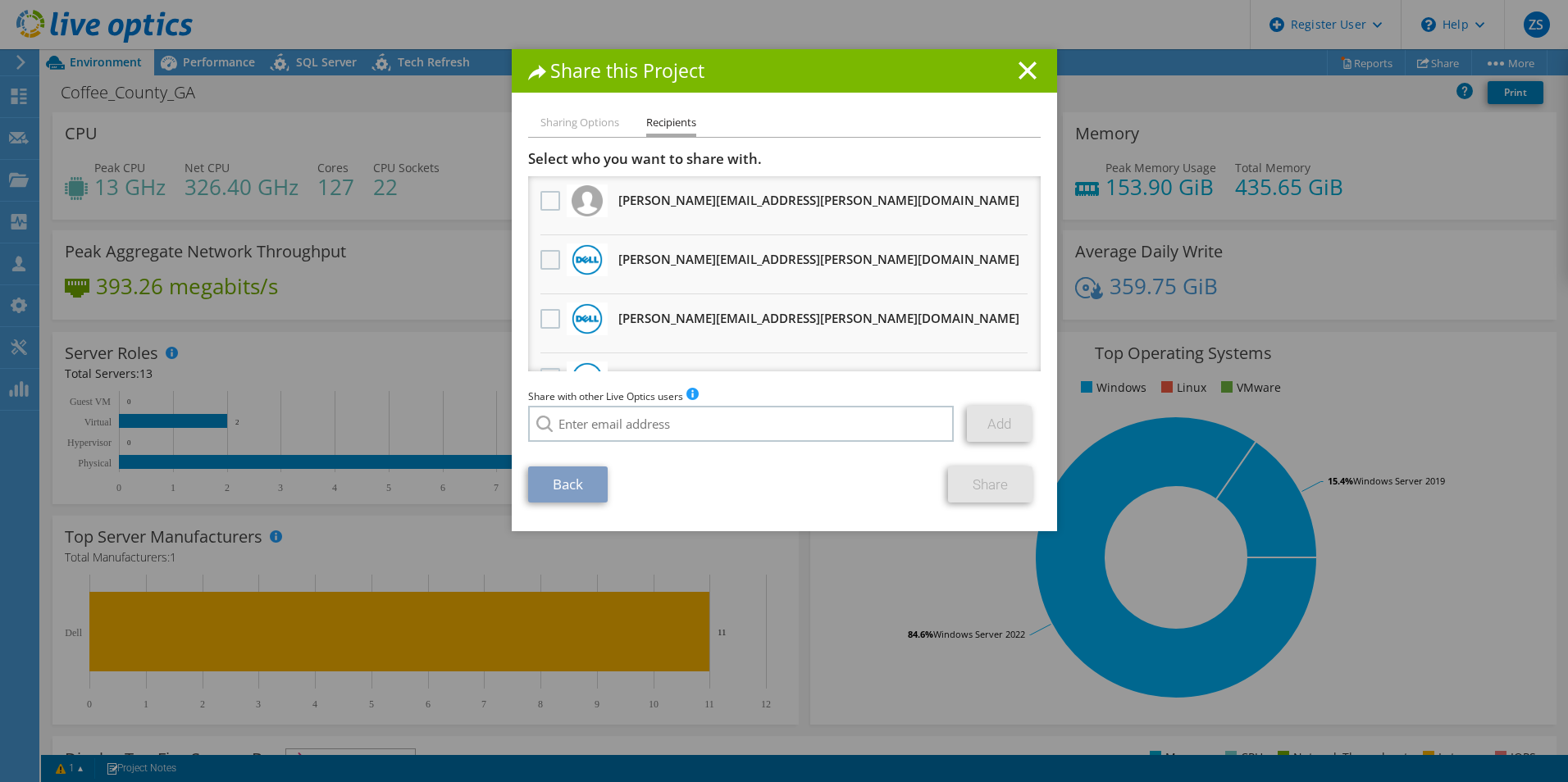
click at [540, 257] on label at bounding box center [552, 260] width 24 height 20
click at [0, 0] on input "checkbox" at bounding box center [0, 0] width 0 height 0
click at [996, 489] on link "Share" at bounding box center [989, 484] width 85 height 36
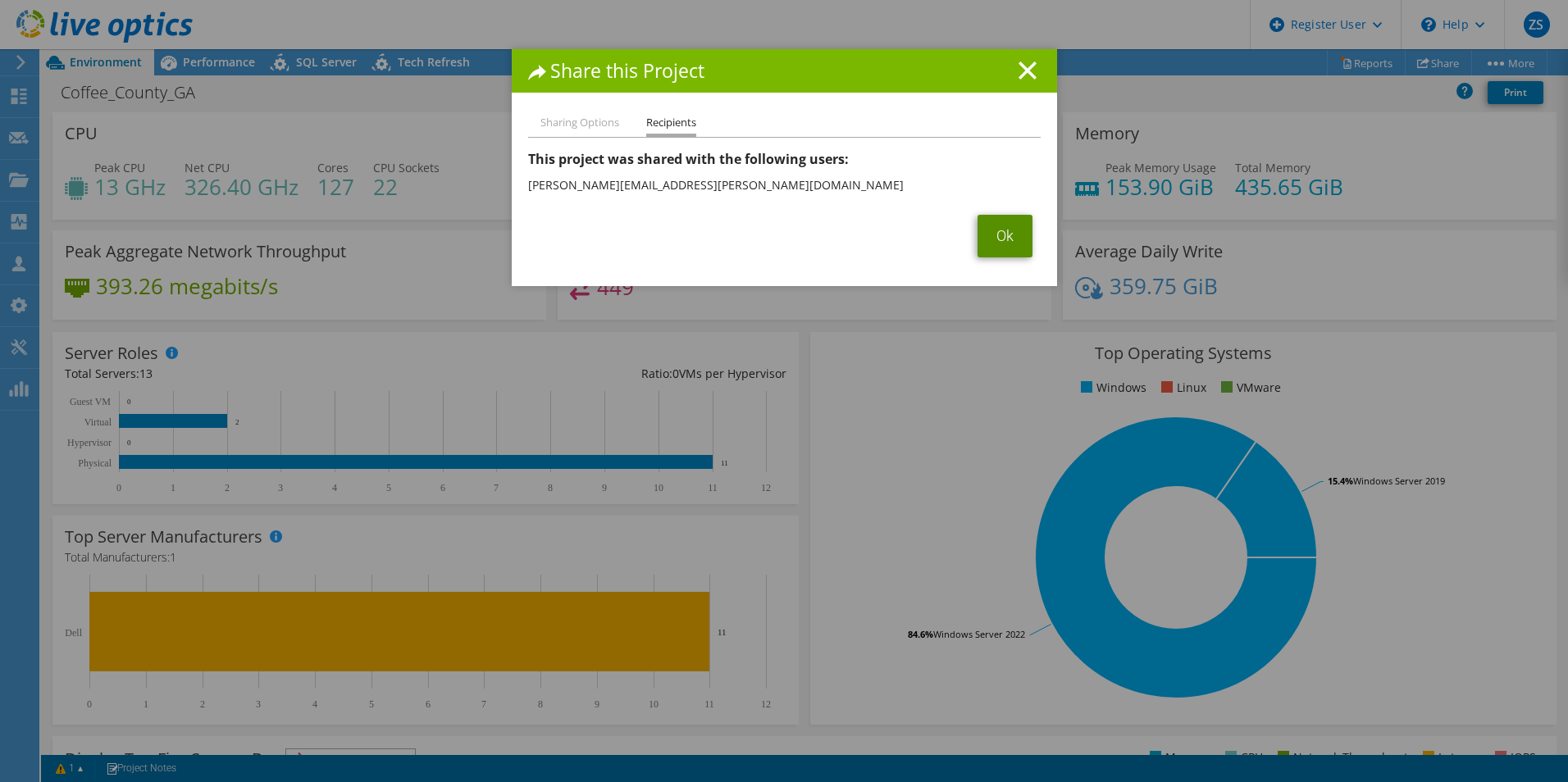
click at [1006, 239] on link "Ok" at bounding box center [1005, 236] width 55 height 43
